Goal: Find specific page/section: Find specific page/section

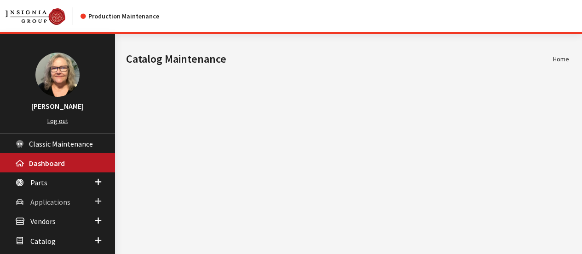
click at [81, 205] on link "Applications" at bounding box center [57, 201] width 115 height 19
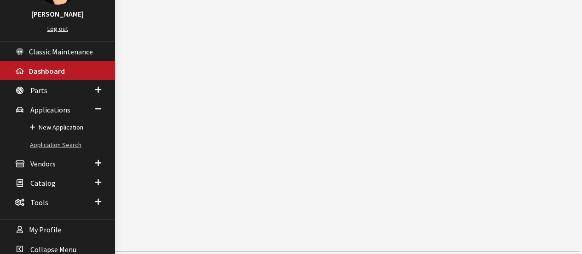
click at [60, 144] on link "Application Search" at bounding box center [57, 144] width 115 height 17
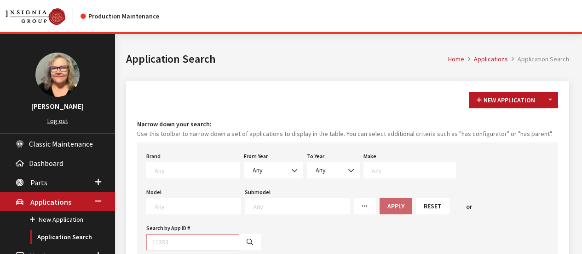
click at [239, 234] on input "Search by App ID #" at bounding box center [192, 242] width 93 height 16
type input "30600"
click at [253, 239] on icon "button" at bounding box center [250, 242] width 6 height 6
select select
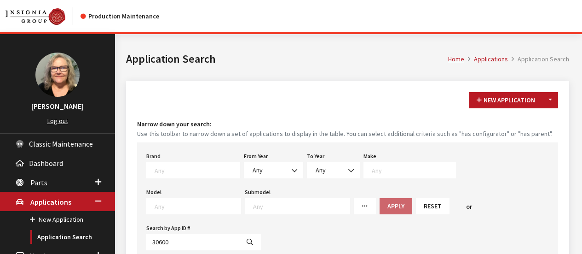
select select
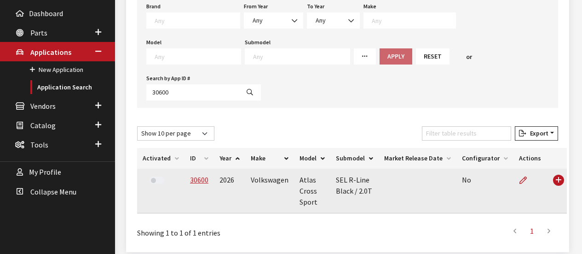
scroll to position [150, 0]
click at [199, 174] on link "30600" at bounding box center [199, 178] width 18 height 9
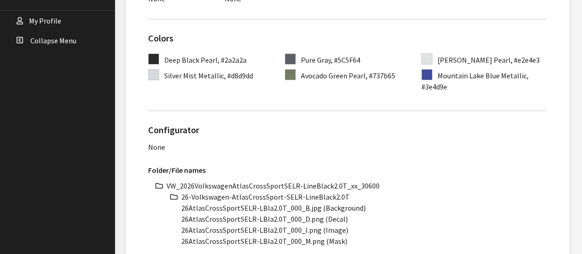
scroll to position [368, 0]
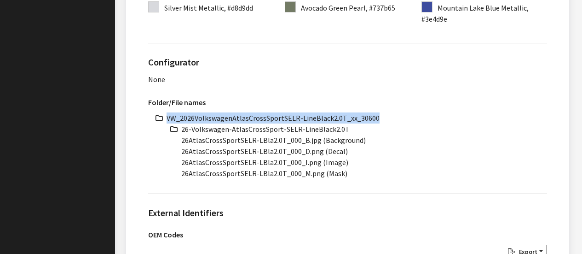
drag, startPoint x: 167, startPoint y: 117, endPoint x: 384, endPoint y: 118, distance: 216.9
click at [384, 118] on li "VW_2026VolkswagenAtlasCrossSportSELR-LineBlack2.0T_xx_30600" at bounding box center [357, 117] width 381 height 11
copy li "VW_2026VolkswagenAtlasCrossSportSELR-LineBlack2.0T_xx_30600"
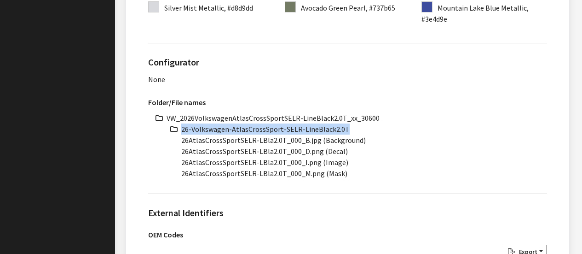
drag, startPoint x: 182, startPoint y: 129, endPoint x: 349, endPoint y: 128, distance: 166.2
click at [349, 128] on li "26-Volkswagen-AtlasCrossSport-SELR-LineBlack2.0T" at bounding box center [364, 128] width 366 height 11
copy li "26-Volkswagen-AtlasCrossSport-SELR-LineBlack2.0T"
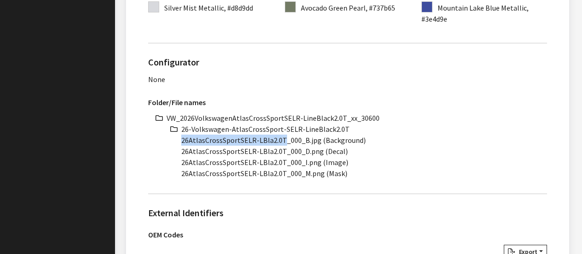
drag, startPoint x: 182, startPoint y: 140, endPoint x: 283, endPoint y: 142, distance: 100.9
click at [283, 142] on li "26AtlasCrossSportSELR-LBla2.0T_000_B.jpg (Background)" at bounding box center [364, 139] width 366 height 11
copy li "26AtlasCrossSportSELR-LBla2.0T"
